Goal: Check status: Check status

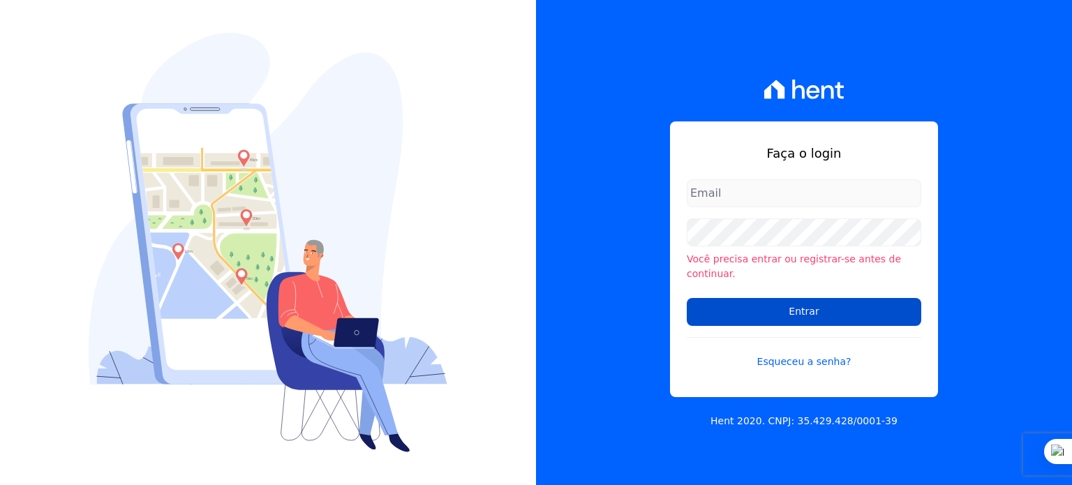
type input "[PERSON_NAME][EMAIL_ADDRESS][PERSON_NAME][DOMAIN_NAME]"
click at [734, 304] on input "Entrar" at bounding box center [804, 312] width 235 height 28
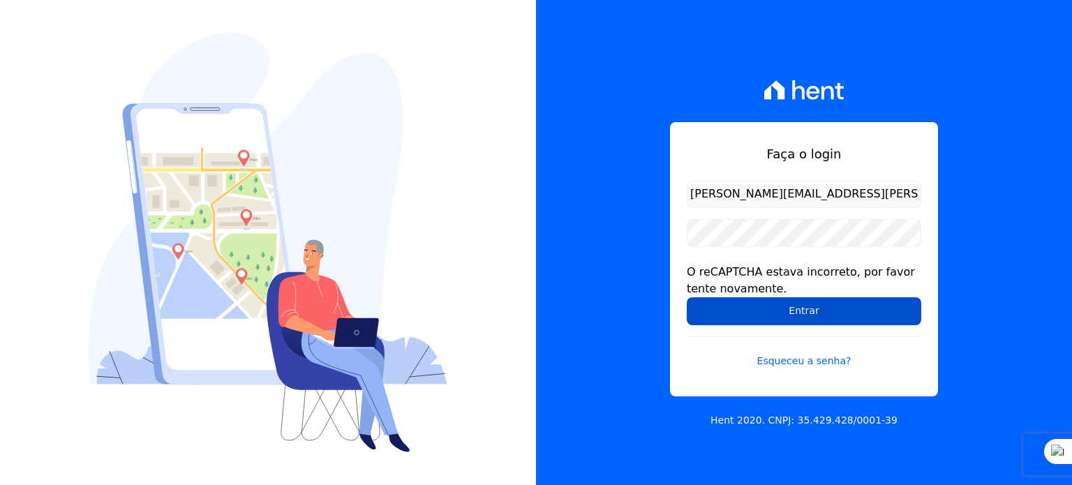
click at [736, 320] on input "Entrar" at bounding box center [804, 311] width 235 height 28
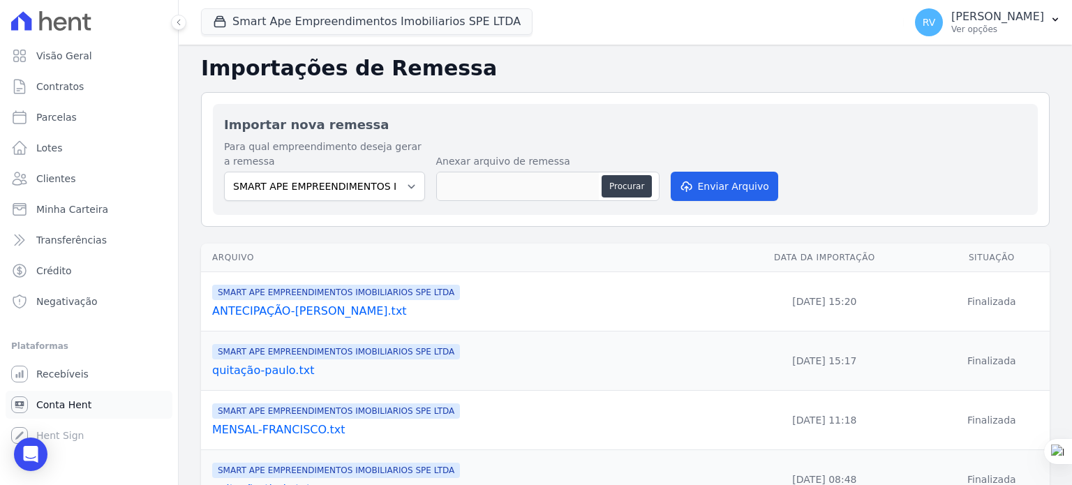
click at [76, 403] on span "Conta Hent" at bounding box center [63, 405] width 55 height 14
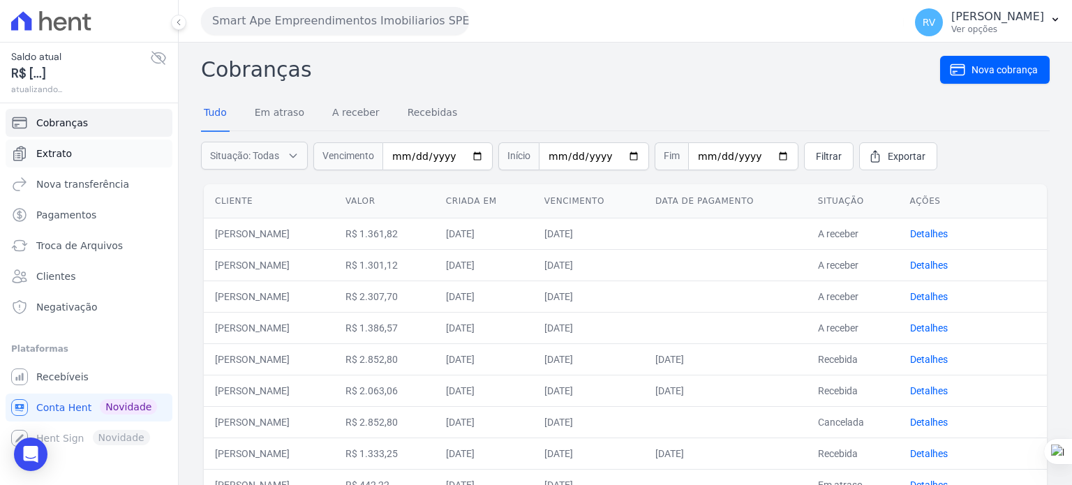
click at [59, 150] on span "Extrato" at bounding box center [54, 154] width 36 height 14
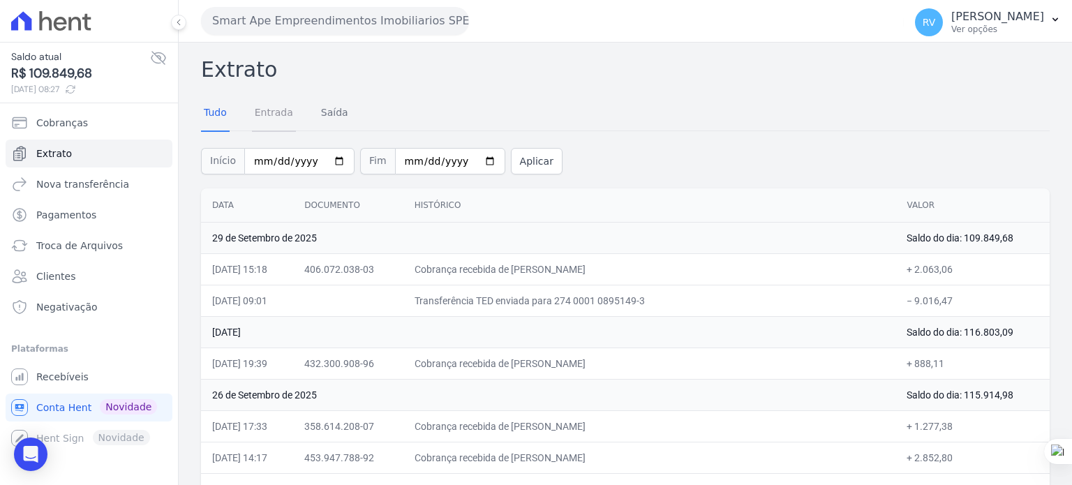
click at [268, 103] on link "Entrada" at bounding box center [274, 114] width 44 height 36
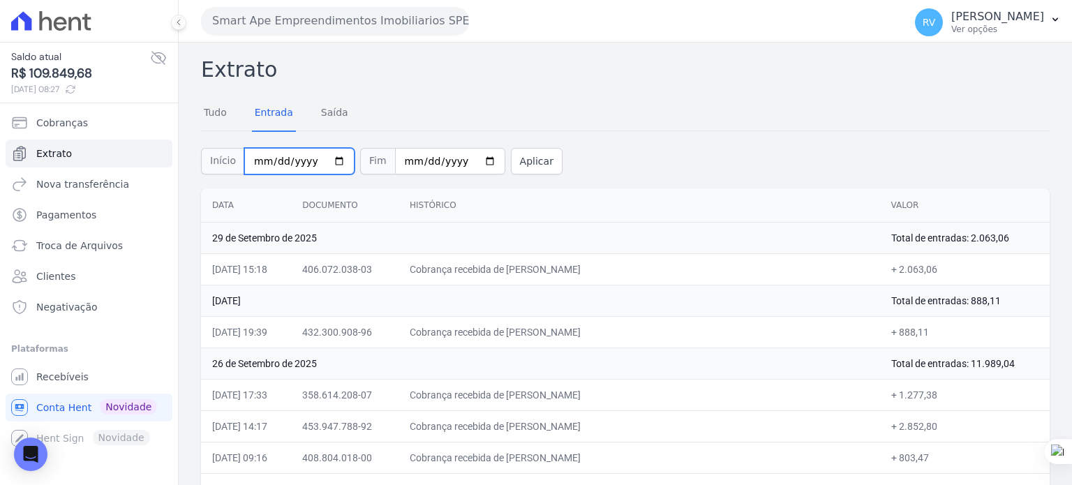
click at [327, 163] on input "2025-09-01" at bounding box center [299, 161] width 110 height 27
type input "[DATE]"
click at [467, 156] on input "2025-09-30" at bounding box center [450, 161] width 110 height 27
type input "[DATE]"
click at [511, 163] on button "Aplicar" at bounding box center [537, 161] width 52 height 27
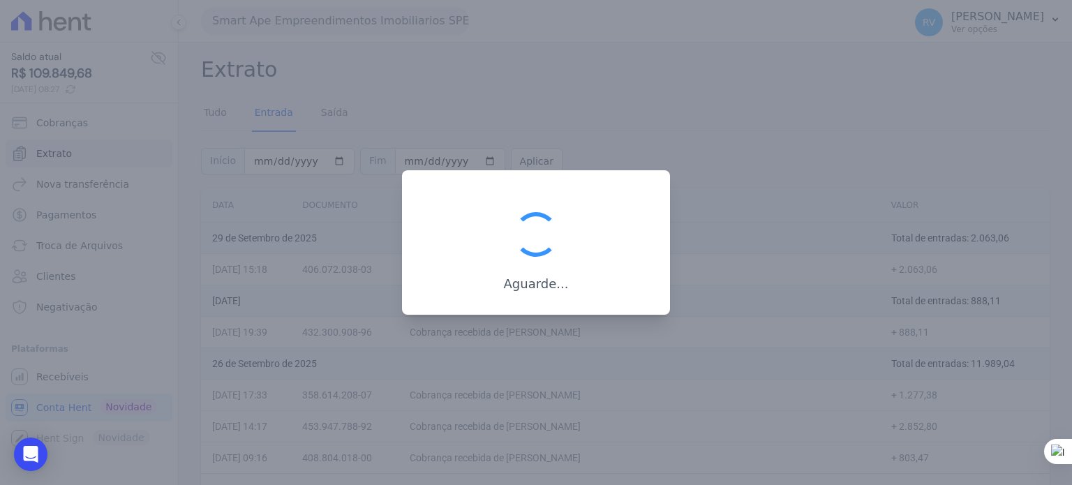
click at [506, 163] on div at bounding box center [536, 242] width 1072 height 485
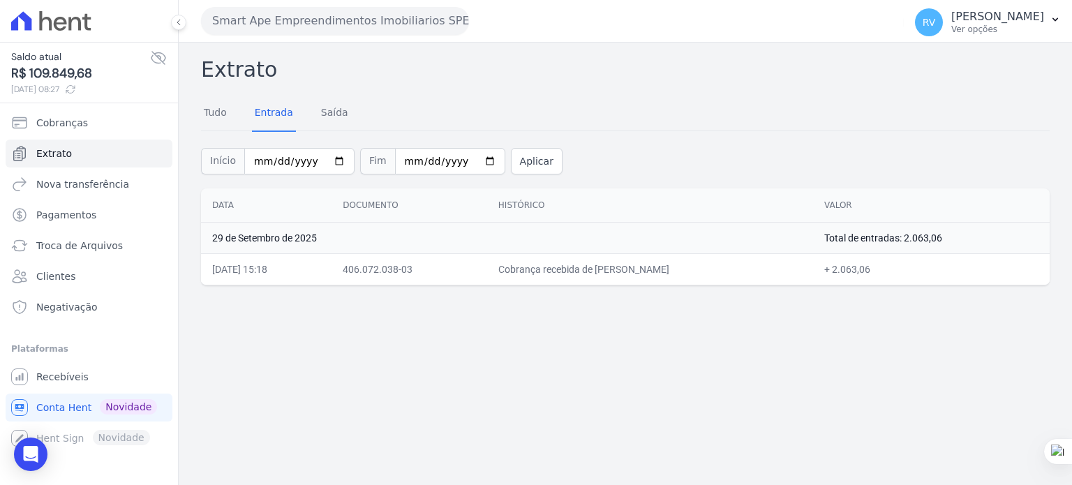
drag, startPoint x: 597, startPoint y: 269, endPoint x: 704, endPoint y: 269, distance: 107.5
click at [704, 269] on td "Cobrança recebida de [PERSON_NAME]" at bounding box center [650, 268] width 326 height 31
copy td "[PERSON_NAME]"
